Goal: Transaction & Acquisition: Purchase product/service

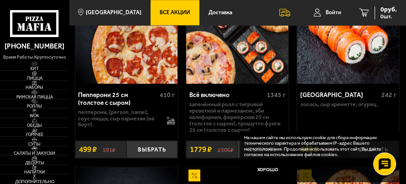
scroll to position [411, 0]
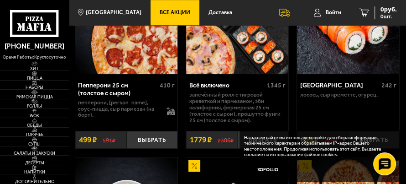
click at [167, 12] on span "Все Акции" at bounding box center [175, 12] width 31 height 5
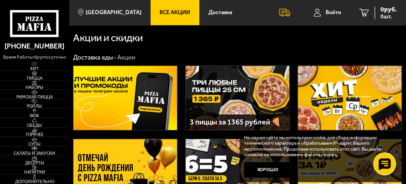
click at [254, 91] on img at bounding box center [238, 98] width 104 height 64
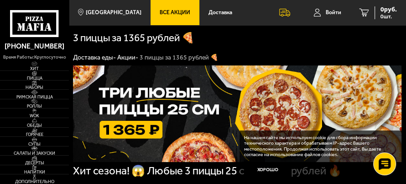
scroll to position [91, 0]
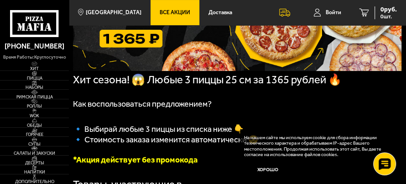
click at [274, 170] on button "Хорошо" at bounding box center [267, 170] width 47 height 16
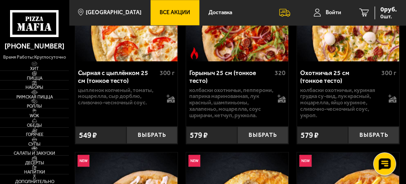
scroll to position [365, 0]
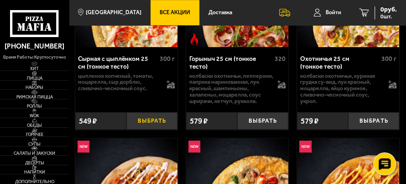
click at [159, 125] on button "Выбрать" at bounding box center [152, 120] width 51 height 17
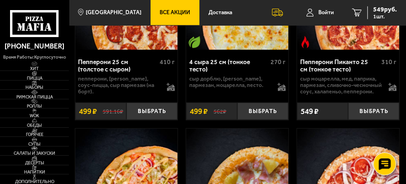
scroll to position [1370, 0]
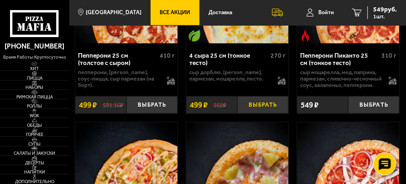
click at [254, 113] on button "Выбрать" at bounding box center [262, 104] width 51 height 17
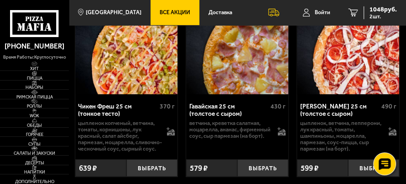
scroll to position [1552, 0]
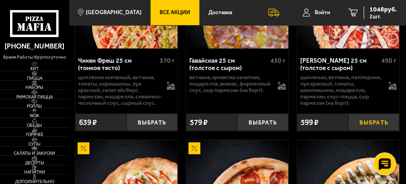
click at [360, 131] on button "Выбрать" at bounding box center [373, 121] width 51 height 17
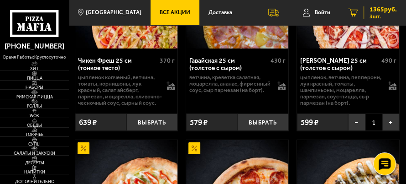
click at [353, 12] on icon "3" at bounding box center [354, 13] width 10 height 8
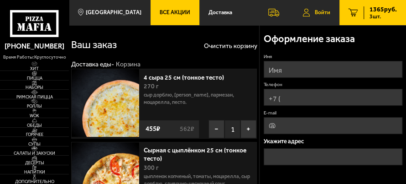
click at [315, 13] on span "Войти" at bounding box center [323, 12] width 16 height 5
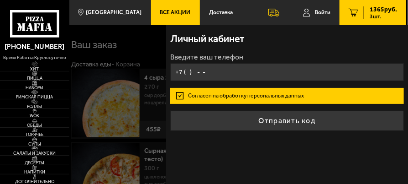
click at [198, 74] on input "+7 ( ) - -" at bounding box center [286, 72] width 233 height 18
type input "+7 ( ) - -"
click at [214, 74] on input "+7 ( ) - -" at bounding box center [286, 72] width 233 height 18
click at [340, 145] on div "Личный кабинет Введите ваш телефон [PERSON_NAME] на обработку персональных данн…" at bounding box center [287, 104] width 242 height 158
click at [213, 70] on input "+7 ( ) - -" at bounding box center [286, 72] width 233 height 18
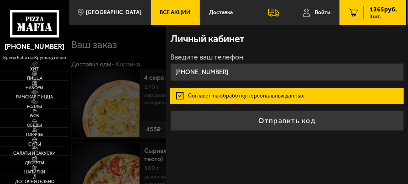
type input "[PHONE_NUMBER]"
click at [268, 98] on label "Согласен на обработку персональных данных" at bounding box center [286, 96] width 233 height 16
click at [0, 0] on input "Согласен на обработку персональных данных" at bounding box center [0, 0] width 0 height 0
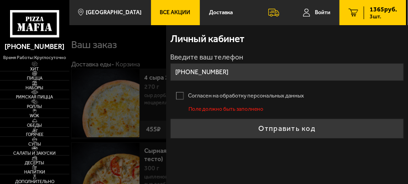
click at [179, 95] on label "Согласен на обработку персональных данных" at bounding box center [286, 96] width 233 height 16
click at [0, 0] on input "Согласен на обработку персональных данных" at bounding box center [0, 0] width 0 height 0
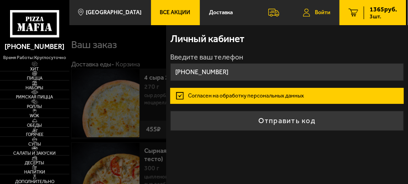
click at [317, 16] on link "Войти" at bounding box center [317, 12] width 46 height 25
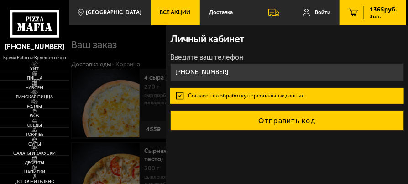
click at [276, 119] on button "Отправить код" at bounding box center [286, 121] width 233 height 20
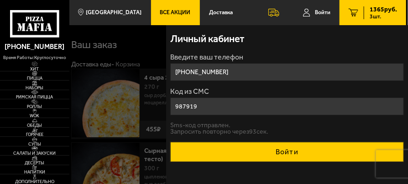
type input "987919"
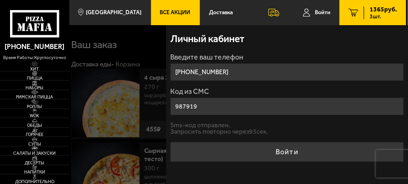
click at [282, 147] on button "Войти" at bounding box center [286, 152] width 233 height 20
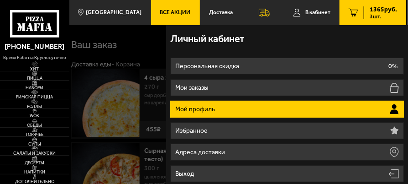
type input "[PHONE_NUMBER]"
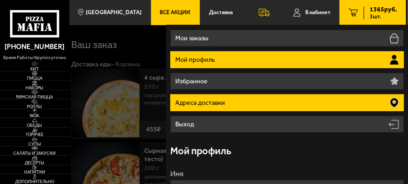
scroll to position [91, 0]
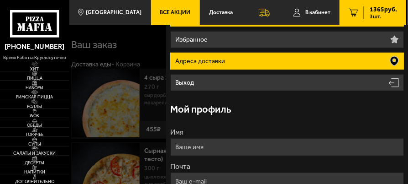
click at [237, 62] on li "Адреса доставки" at bounding box center [286, 61] width 233 height 17
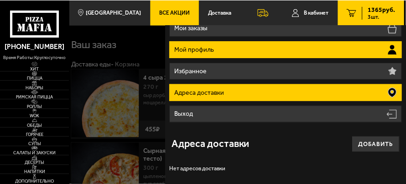
scroll to position [61, 0]
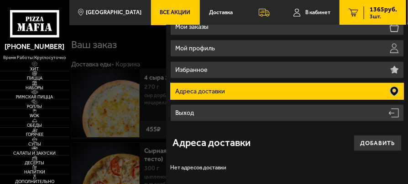
click at [251, 88] on li "Адреса доставки" at bounding box center [286, 91] width 233 height 17
click at [391, 90] on icon at bounding box center [394, 91] width 8 height 10
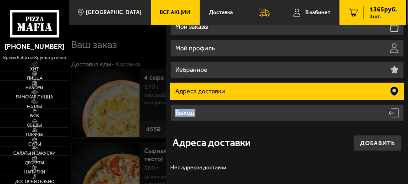
click at [391, 90] on icon at bounding box center [394, 91] width 8 height 10
click at [369, 144] on button "Добавить" at bounding box center [378, 143] width 48 height 16
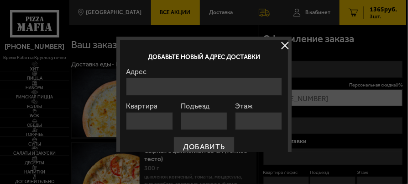
click at [159, 86] on input "Адрес" at bounding box center [204, 87] width 156 height 18
type input "[STREET_ADDRESS][PERSON_NAME], [STREET_ADDRESS][PERSON_NAME]"
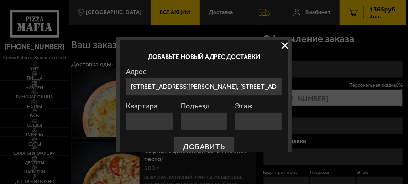
type input "72"
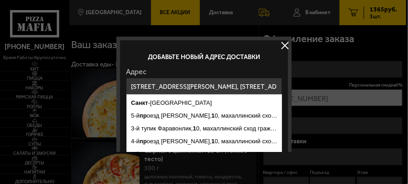
type input "5"
type input "3"
click at [266, 60] on p "Добавьте новый адрес доставки" at bounding box center [204, 57] width 132 height 10
click at [235, 163] on div at bounding box center [204, 92] width 408 height 184
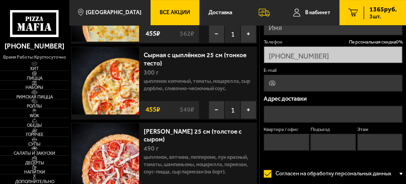
scroll to position [91, 0]
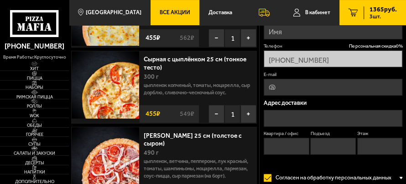
click at [380, 100] on p "Адрес доставки" at bounding box center [333, 103] width 139 height 6
click at [281, 86] on input "E-mail" at bounding box center [333, 87] width 139 height 17
type input "[EMAIL_ADDRESS][DOMAIN_NAME]"
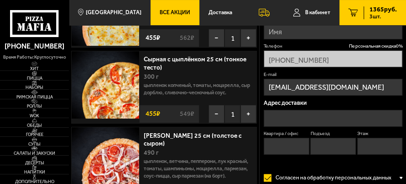
type input "[PERSON_NAME]"
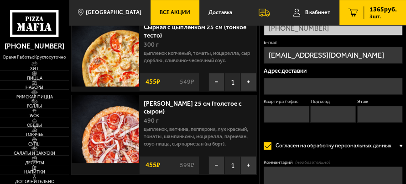
scroll to position [137, 0]
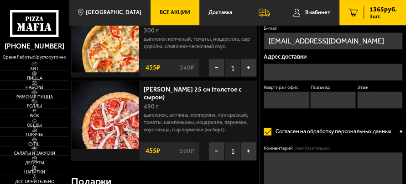
click at [309, 70] on input "text" at bounding box center [333, 71] width 139 height 17
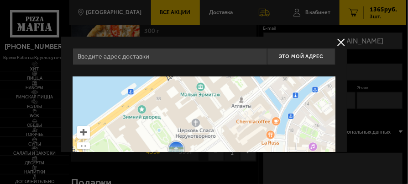
click at [338, 42] on button "delivery type" at bounding box center [341, 42] width 11 height 11
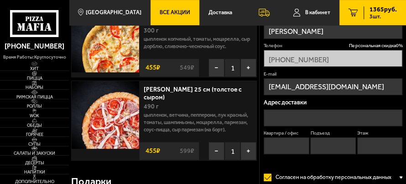
click at [285, 113] on input "text" at bounding box center [333, 117] width 139 height 17
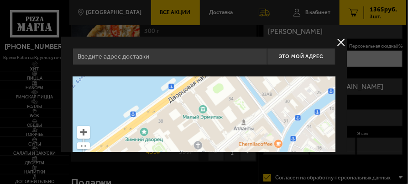
drag, startPoint x: 228, startPoint y: 104, endPoint x: 230, endPoint y: 123, distance: 19.3
click at [230, 123] on ymaps at bounding box center [204, 186] width 263 height 221
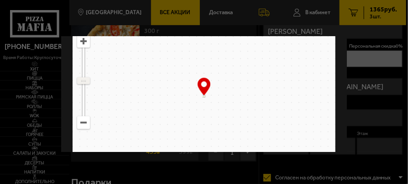
drag, startPoint x: 84, startPoint y: 54, endPoint x: 84, endPoint y: 80, distance: 25.6
click at [84, 80] on ymaps at bounding box center [84, 81] width 12 height 6
drag, startPoint x: 179, startPoint y: 78, endPoint x: 177, endPoint y: 95, distance: 17.9
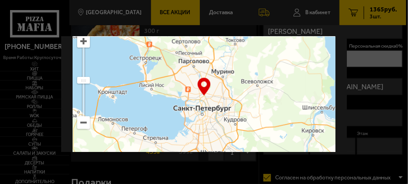
click at [177, 95] on ymaps at bounding box center [204, 95] width 263 height 221
type input "[STREET_ADDRESS]"
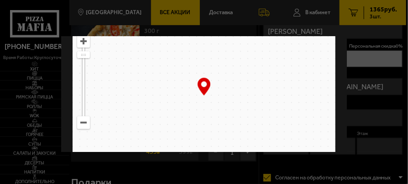
drag, startPoint x: 220, startPoint y: 115, endPoint x: 189, endPoint y: 148, distance: 45.2
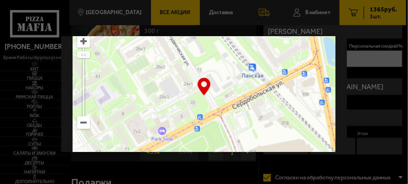
click at [189, 148] on div "[STREET_ADDRESS] Это мой адрес Найдите адрес перетащив карту … © Яндекс Условия…" at bounding box center [204, 94] width 286 height 115
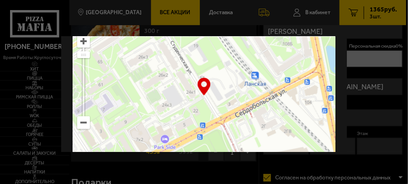
drag, startPoint x: 235, startPoint y: 100, endPoint x: 222, endPoint y: 65, distance: 36.7
click at [222, 65] on ymaps at bounding box center [204, 95] width 263 height 221
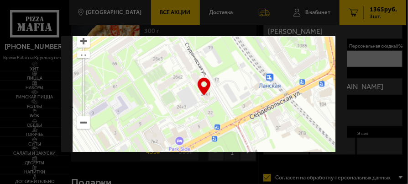
drag, startPoint x: 232, startPoint y: 94, endPoint x: 253, endPoint y: 151, distance: 60.1
click at [253, 151] on div "[STREET_ADDRESS] Это мой адрес Найдите адрес перетащив карту … © Яндекс Условия…" at bounding box center [204, 94] width 286 height 115
type input "[STREET_ADDRESS]"
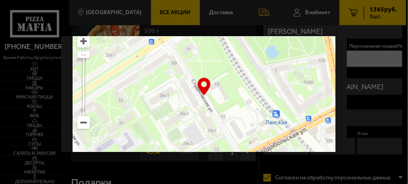
drag, startPoint x: 226, startPoint y: 85, endPoint x: 233, endPoint y: 135, distance: 50.8
click at [233, 135] on ymaps at bounding box center [204, 95] width 263 height 221
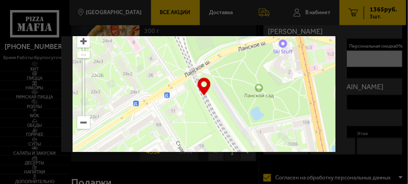
drag, startPoint x: 229, startPoint y: 78, endPoint x: 213, endPoint y: 127, distance: 52.0
click at [213, 127] on ymaps at bounding box center [204, 95] width 263 height 221
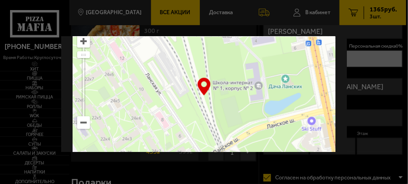
drag, startPoint x: 224, startPoint y: 80, endPoint x: 260, endPoint y: 132, distance: 62.6
click at [260, 132] on ymaps at bounding box center [204, 95] width 263 height 221
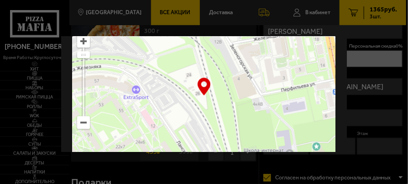
drag, startPoint x: 233, startPoint y: 70, endPoint x: 264, endPoint y: 138, distance: 75.0
click at [264, 138] on ymaps at bounding box center [204, 95] width 263 height 221
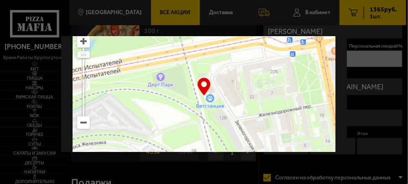
drag, startPoint x: 222, startPoint y: 88, endPoint x: 219, endPoint y: 132, distance: 44.4
click at [219, 132] on ymaps at bounding box center [204, 95] width 263 height 221
type input "[STREET_ADDRESS]"
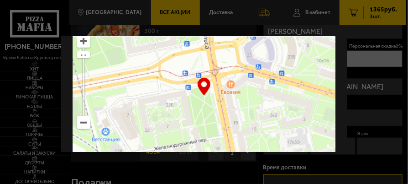
drag, startPoint x: 242, startPoint y: 124, endPoint x: 122, endPoint y: 118, distance: 119.3
click at [122, 118] on ymaps at bounding box center [204, 95] width 263 height 221
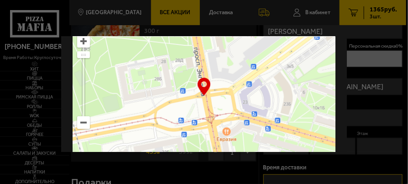
drag, startPoint x: 232, startPoint y: 114, endPoint x: 228, endPoint y: 150, distance: 36.2
click at [228, 150] on div "[STREET_ADDRESS] Это мой адрес Найдите адрес перетащив карту … © Яндекс Условия…" at bounding box center [204, 94] width 286 height 115
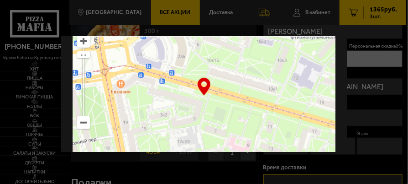
drag, startPoint x: 239, startPoint y: 90, endPoint x: 133, endPoint y: 42, distance: 116.1
click at [133, 42] on ymaps at bounding box center [204, 95] width 263 height 221
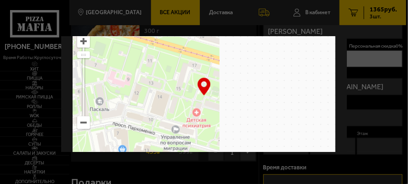
drag, startPoint x: 212, startPoint y: 109, endPoint x: 128, endPoint y: 56, distance: 99.6
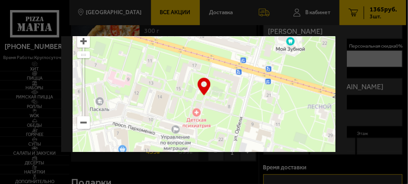
click at [129, 56] on ymaps at bounding box center [204, 95] width 263 height 221
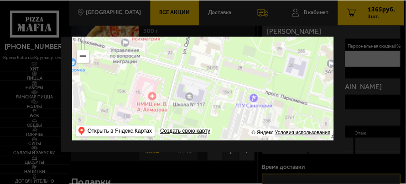
scroll to position [118, 0]
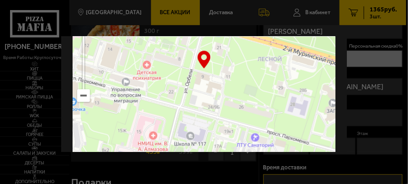
click at [84, 96] on ymaps at bounding box center [84, 96] width 12 height 12
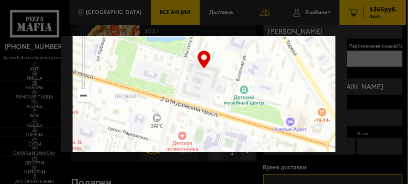
drag, startPoint x: 229, startPoint y: 95, endPoint x: 131, endPoint y: 121, distance: 100.9
click at [131, 121] on ymaps at bounding box center [204, 68] width 263 height 221
type input "[STREET_ADDRESS]"
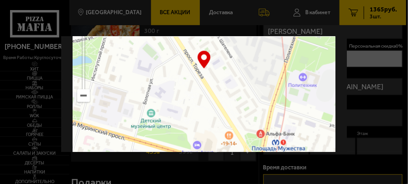
drag, startPoint x: 202, startPoint y: 105, endPoint x: 124, endPoint y: 121, distance: 80.3
click at [110, 128] on ymaps at bounding box center [204, 68] width 263 height 221
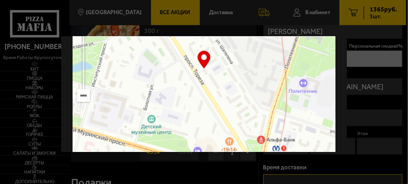
type input "[STREET_ADDRESS]"
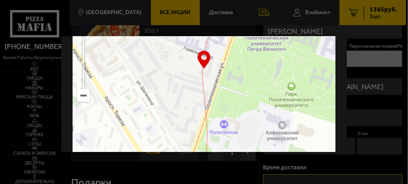
drag, startPoint x: 219, startPoint y: 98, endPoint x: 139, endPoint y: 138, distance: 89.1
click at [139, 138] on ymaps at bounding box center [204, 68] width 263 height 221
type input "[STREET_ADDRESS]"
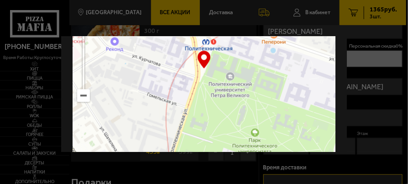
drag, startPoint x: 233, startPoint y: 98, endPoint x: 198, endPoint y: 144, distance: 58.0
click at [198, 144] on ymaps at bounding box center [204, 68] width 263 height 221
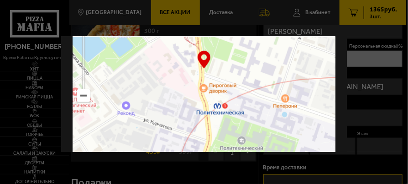
type input "[STREET_ADDRESS]"
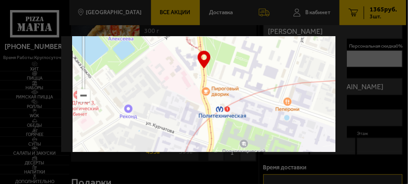
drag, startPoint x: 233, startPoint y: 125, endPoint x: 243, endPoint y: 139, distance: 16.7
click at [243, 139] on ymaps at bounding box center [204, 68] width 263 height 221
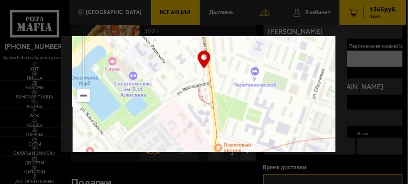
drag, startPoint x: 237, startPoint y: 82, endPoint x: 250, endPoint y: 137, distance: 56.7
click at [250, 137] on ymaps at bounding box center [204, 68] width 263 height 221
type input "[STREET_ADDRESS]"
click at [206, 74] on ymaps at bounding box center [204, 68] width 263 height 221
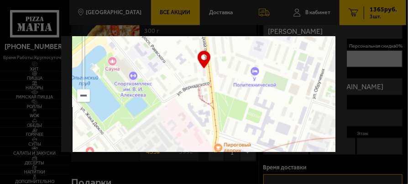
click at [204, 58] on div "… © Яндекс Условия использования Открыть в Яндекс.Картах Создать свою карту" at bounding box center [204, 68] width 263 height 221
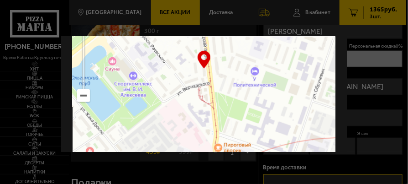
click at [204, 69] on ymaps at bounding box center [204, 68] width 263 height 221
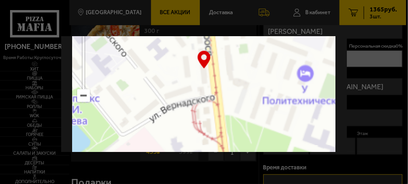
click at [204, 69] on ymaps at bounding box center [204, 68] width 263 height 221
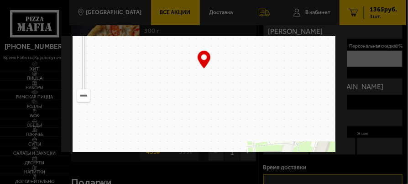
drag, startPoint x: 205, startPoint y: 77, endPoint x: 206, endPoint y: 106, distance: 29.7
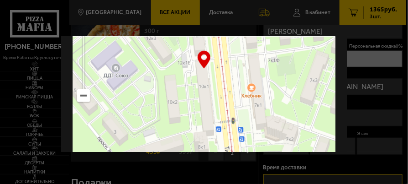
click at [207, 112] on ymaps at bounding box center [204, 68] width 263 height 221
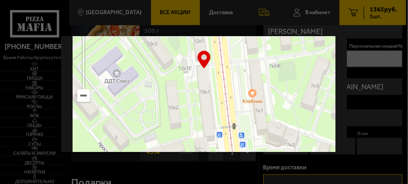
click at [202, 72] on ymaps at bounding box center [204, 68] width 263 height 221
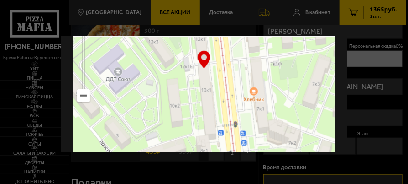
click at [202, 72] on ymaps at bounding box center [204, 68] width 263 height 221
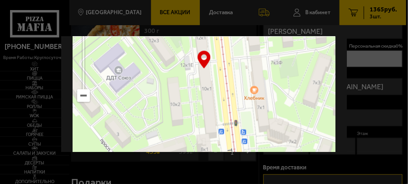
click at [203, 72] on ymaps at bounding box center [204, 68] width 263 height 221
click at [204, 71] on ymaps at bounding box center [204, 68] width 263 height 221
click at [205, 71] on ymaps at bounding box center [204, 68] width 263 height 221
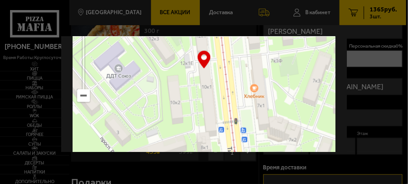
click at [205, 71] on ymaps at bounding box center [204, 68] width 263 height 221
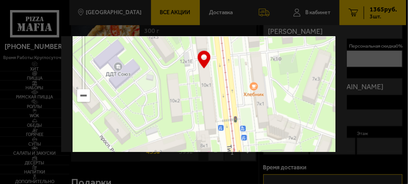
click at [206, 58] on div "… © Яндекс Условия использования Открыть в Яндекс.Картах Создать свою карту" at bounding box center [204, 68] width 263 height 221
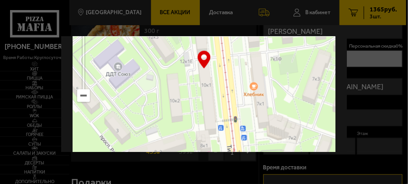
click at [380, 103] on div at bounding box center [204, 92] width 408 height 184
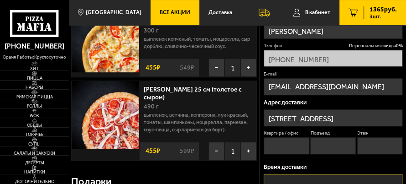
click at [289, 146] on input "Квартира / офис" at bounding box center [287, 145] width 46 height 17
type input "72"
click at [329, 149] on input "Подъезд" at bounding box center [334, 145] width 46 height 17
type input "5"
click at [375, 148] on input "Этаж" at bounding box center [381, 145] width 46 height 17
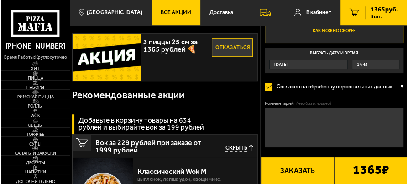
scroll to position [319, 0]
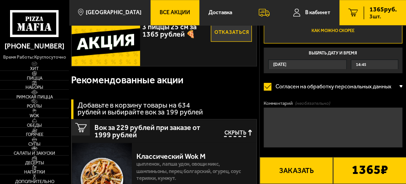
type input "3"
click at [298, 173] on button "Заказать" at bounding box center [297, 170] width 74 height 27
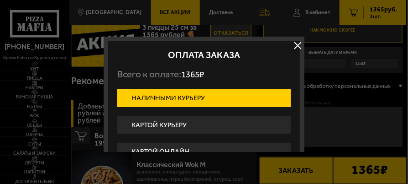
scroll to position [45, 0]
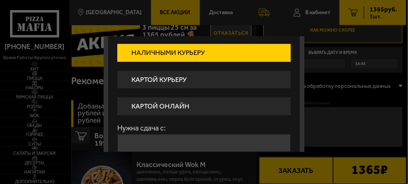
click at [179, 80] on label "Картой курьеру" at bounding box center [204, 80] width 174 height 18
click at [0, 0] on input "Картой курьеру" at bounding box center [0, 0] width 0 height 0
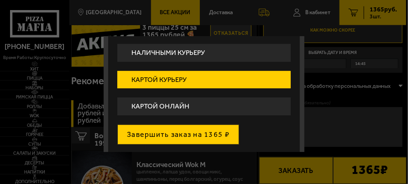
click at [186, 133] on button "Завершить заказ на 1365 ₽" at bounding box center [178, 134] width 122 height 20
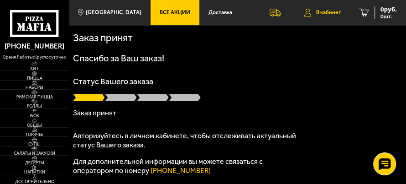
click at [324, 12] on span "В кабинет" at bounding box center [328, 12] width 25 height 5
